Goal: Task Accomplishment & Management: Manage account settings

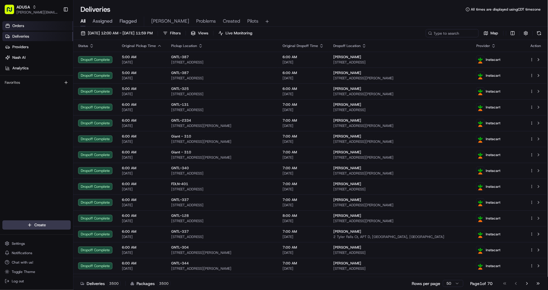
click at [16, 24] on span "Orders" at bounding box center [18, 25] width 12 height 5
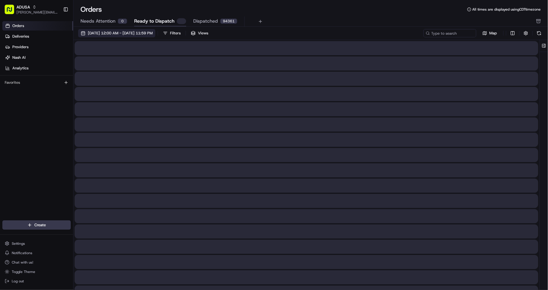
click at [136, 31] on span "08/01/2025 12:00 AM - 08/31/2025 11:59 PM" at bounding box center [120, 33] width 65 height 5
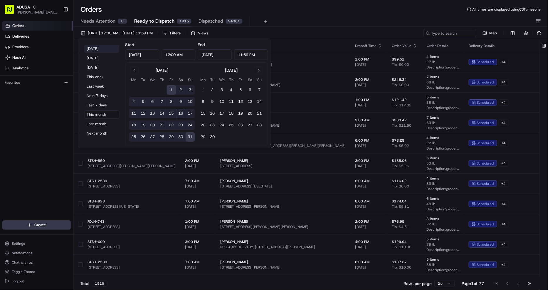
click at [97, 48] on button "Today" at bounding box center [101, 49] width 35 height 8
type input "Aug 16, 2025"
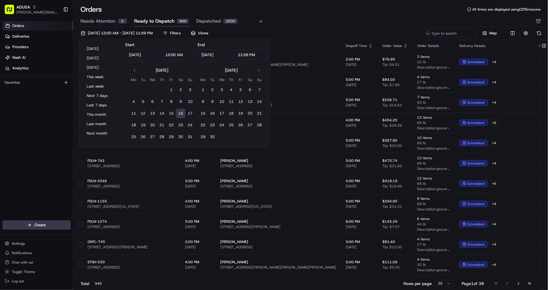
click at [316, 16] on div "Needs Attention 0 Ready to Dispatch 946 Dispatched 3500" at bounding box center [307, 21] width 453 height 10
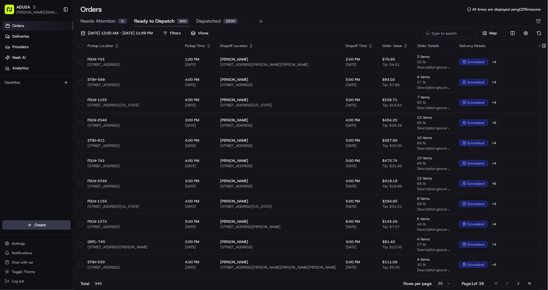
click at [207, 45] on div "Pickup Time" at bounding box center [198, 45] width 26 height 5
click at [211, 45] on icon "button" at bounding box center [208, 45] width 5 height 5
click at [207, 53] on button "Pickup Start Time (Earliest)" at bounding box center [216, 53] width 54 height 7
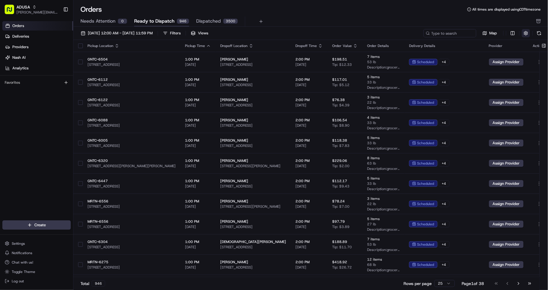
click at [526, 32] on button "button" at bounding box center [526, 33] width 8 height 8
click at [494, 49] on html "ADUSA christine.gibsonebbeson@adusa.com Toggle Sidebar Orders Deliveries Provid…" at bounding box center [274, 145] width 548 height 290
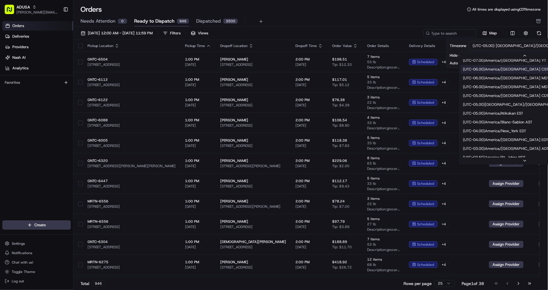
scroll to position [65, 0]
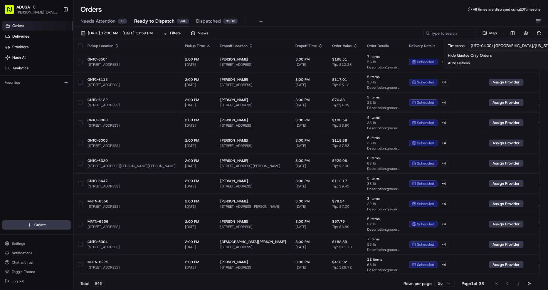
click at [386, 6] on div "Orders All times are displayed using EDT timezone" at bounding box center [310, 9] width 475 height 9
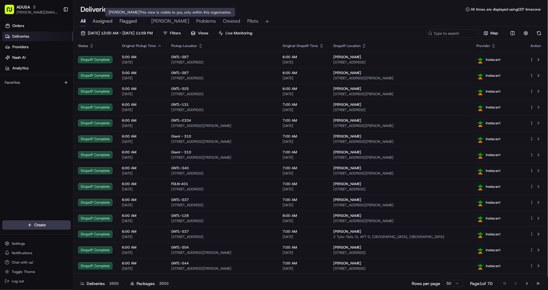
click at [163, 24] on span "[PERSON_NAME]" at bounding box center [170, 21] width 38 height 7
click at [196, 21] on span "Problems" at bounding box center [206, 21] width 20 height 7
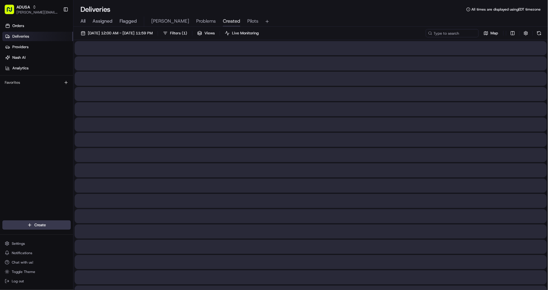
click at [223, 20] on span "Created" at bounding box center [231, 21] width 17 height 7
click at [247, 22] on span "Pilots" at bounding box center [252, 21] width 11 height 7
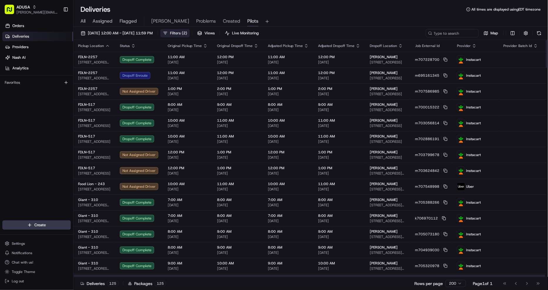
click at [187, 32] on span "( 2 )" at bounding box center [184, 33] width 5 height 5
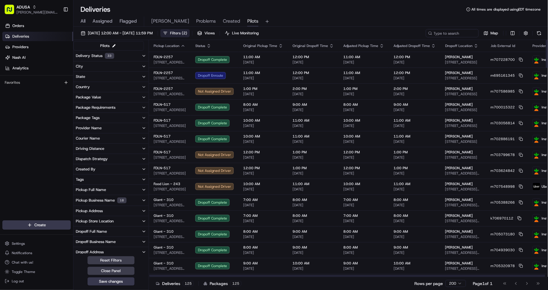
click at [116, 199] on div "Pickup Business Name 18" at bounding box center [101, 200] width 51 height 6
click at [112, 211] on input at bounding box center [115, 211] width 66 height 9
click at [75, 213] on 6 "Stop and Shop - 6" at bounding box center [77, 212] width 5 height 5
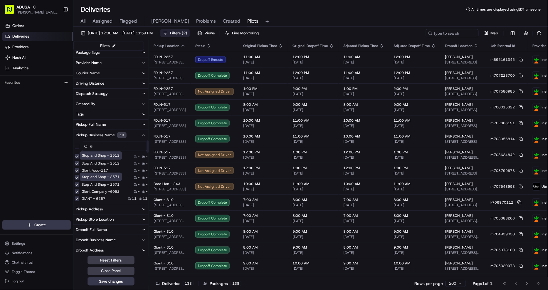
click at [112, 145] on input "6" at bounding box center [115, 146] width 66 height 9
click at [112, 145] on input "6104" at bounding box center [115, 146] width 66 height 9
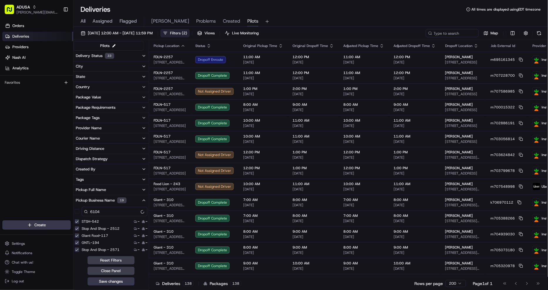
type input "6104"
click at [109, 207] on input "6104" at bounding box center [115, 211] width 66 height 9
type input "6"
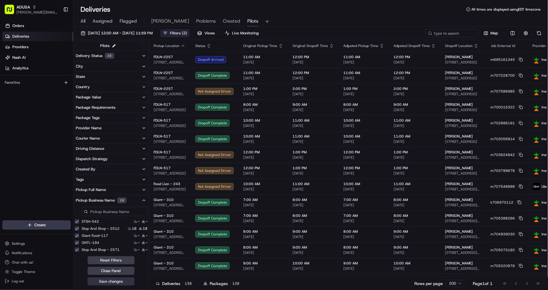
click at [112, 283] on button "Save changes" at bounding box center [111, 281] width 47 height 8
click at [111, 214] on input at bounding box center [115, 211] width 66 height 9
type input "6"
click at [118, 283] on button "Save changes" at bounding box center [111, 281] width 47 height 8
